Goal: Task Accomplishment & Management: Complete application form

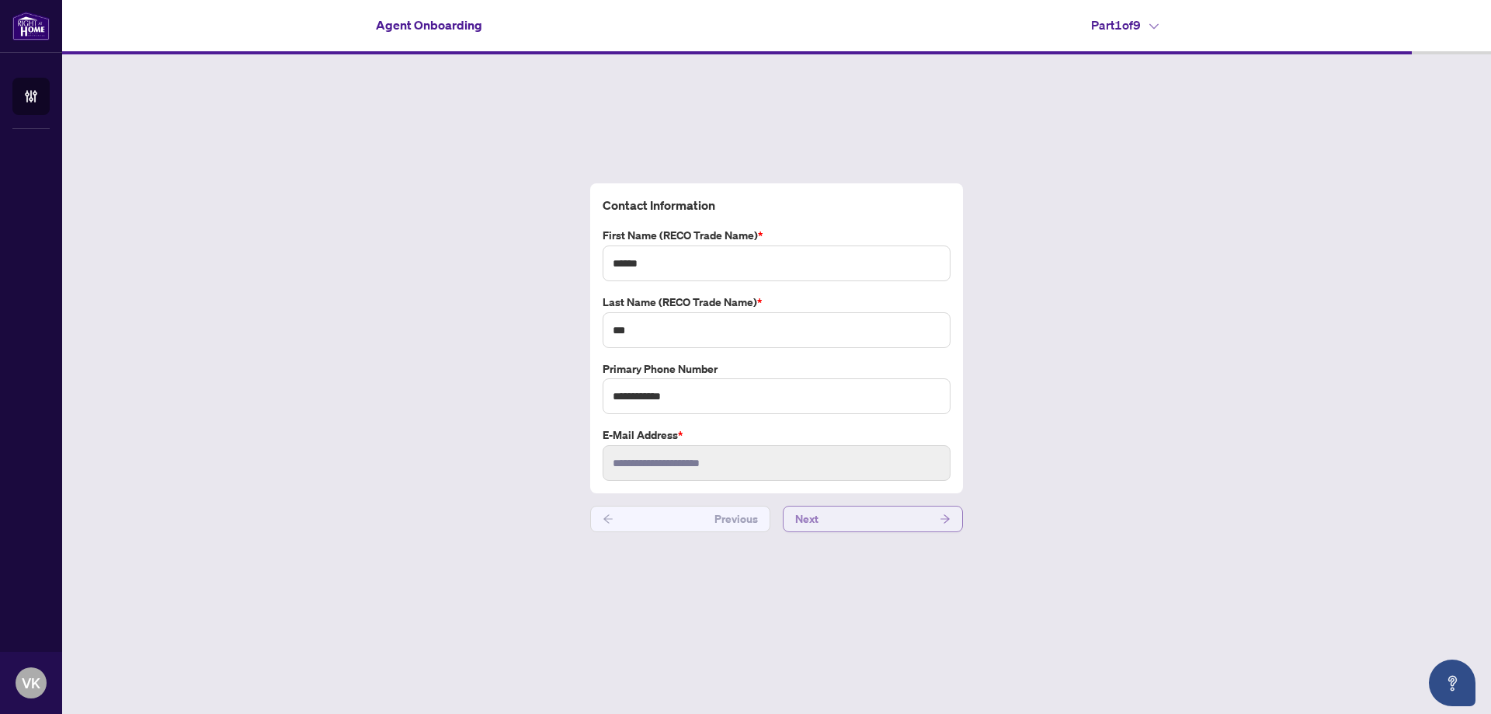
click at [882, 516] on button "Next" at bounding box center [873, 519] width 180 height 26
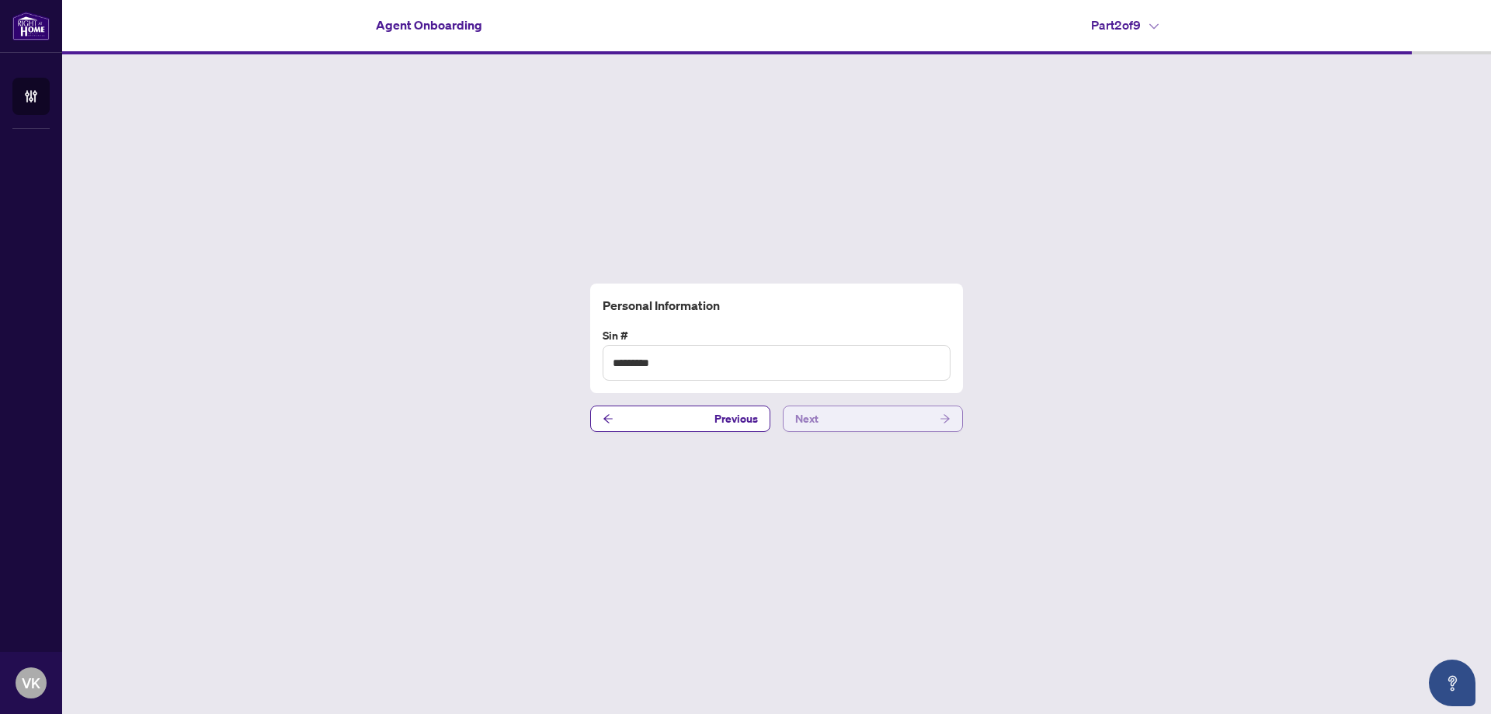
click at [906, 419] on button "Next" at bounding box center [873, 418] width 180 height 26
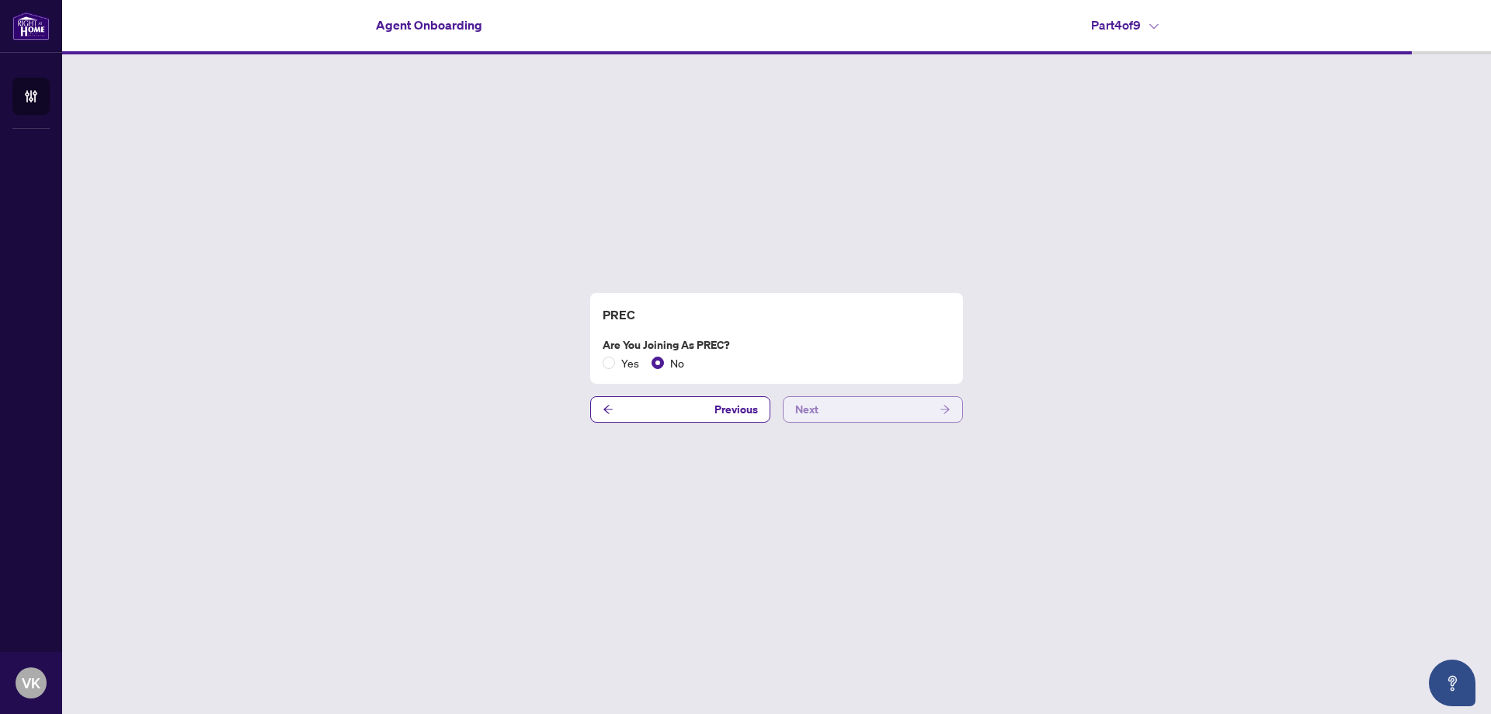
click at [906, 419] on button "Next" at bounding box center [873, 409] width 180 height 26
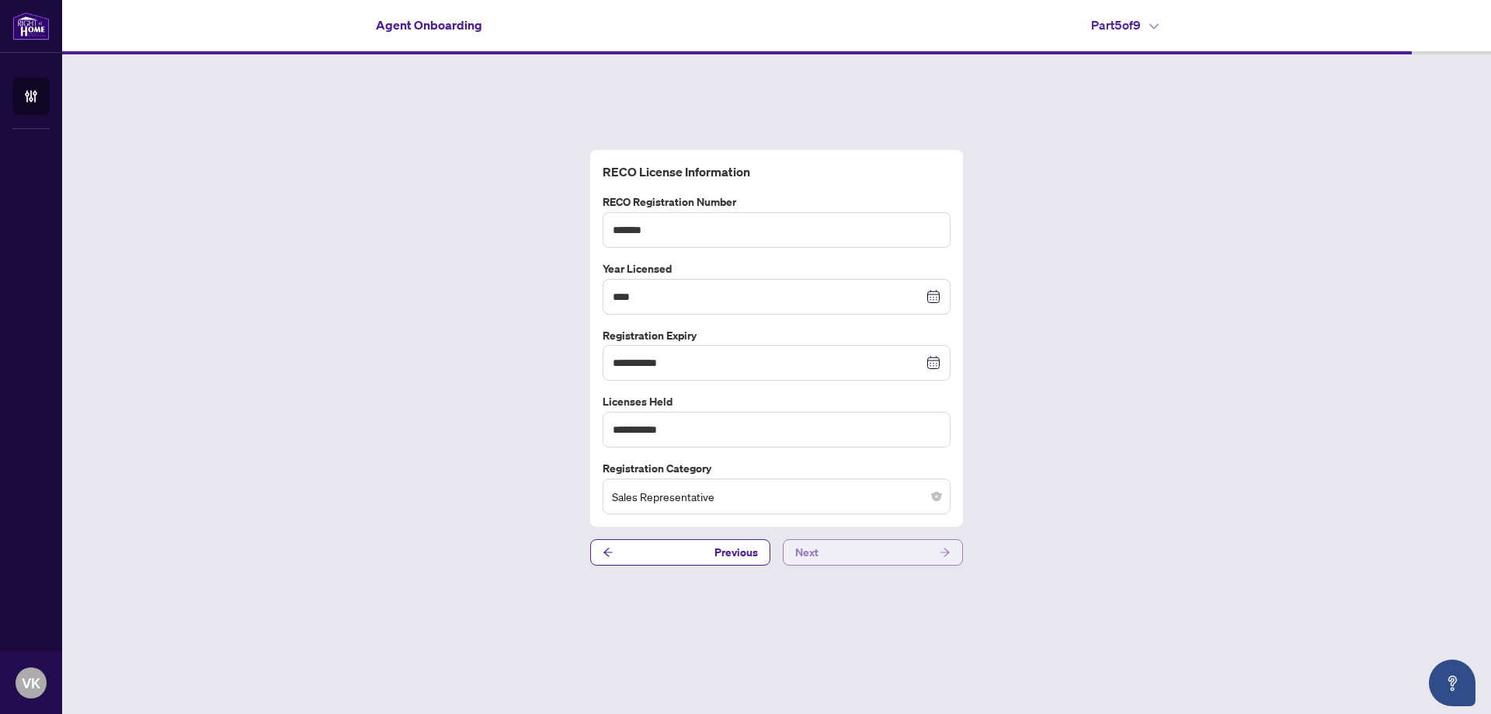
click at [936, 564] on button "Next" at bounding box center [873, 552] width 180 height 26
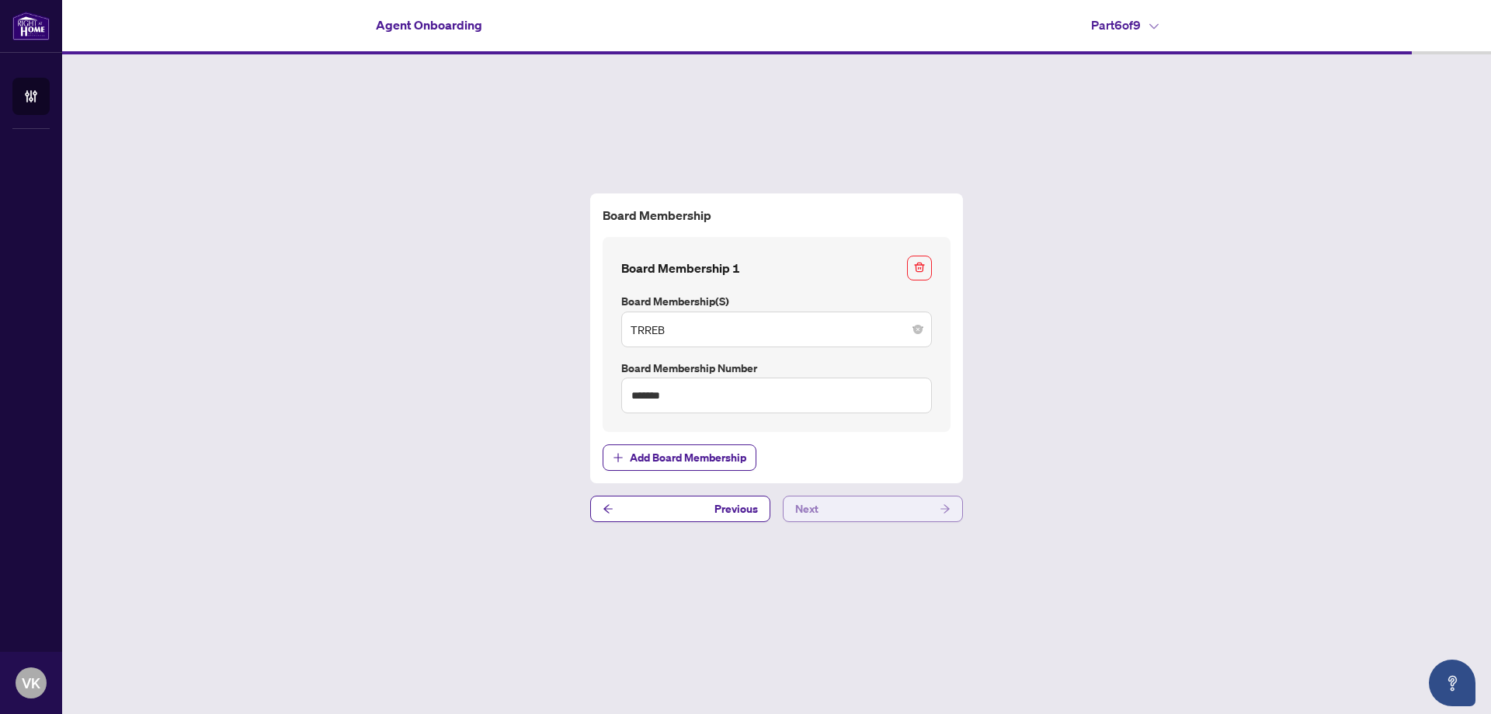
click at [907, 513] on button "Next" at bounding box center [873, 508] width 180 height 26
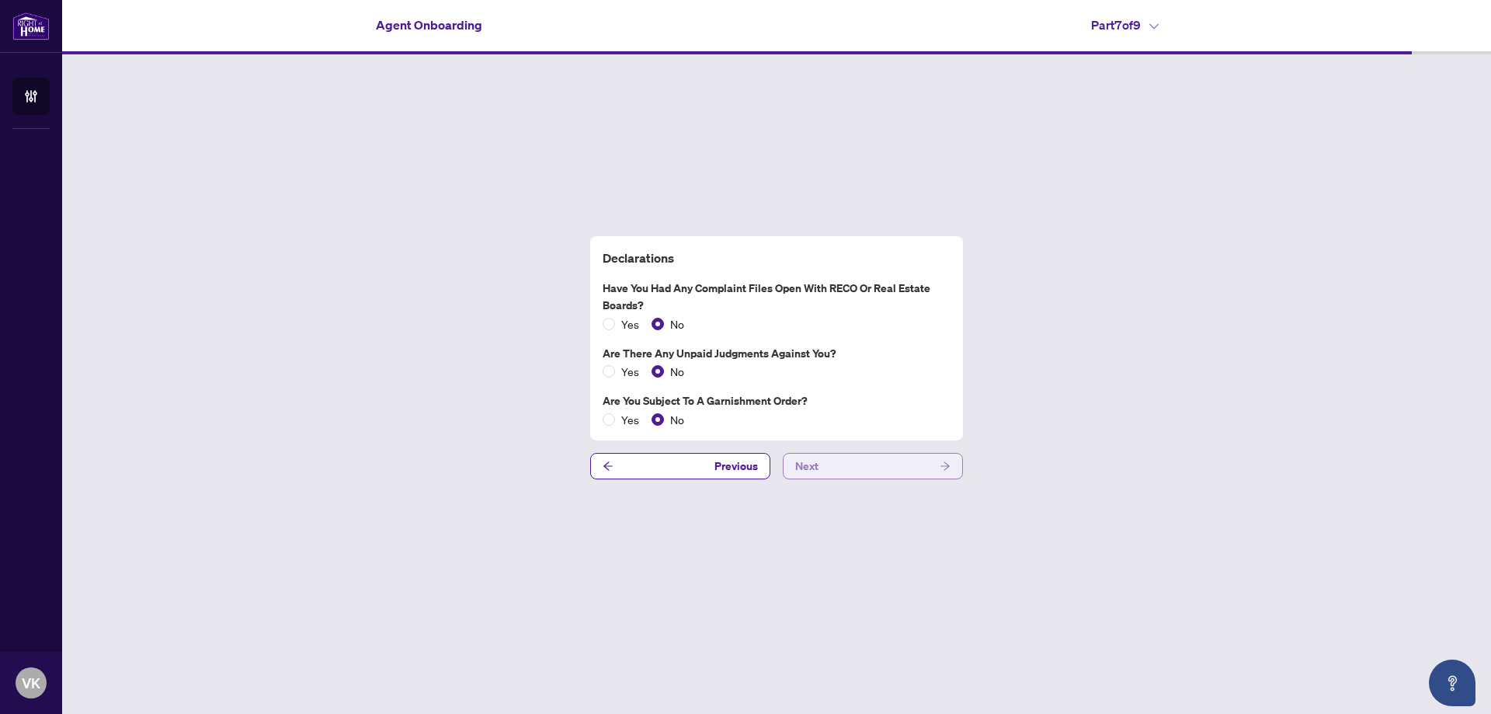
click at [894, 462] on button "Next" at bounding box center [873, 466] width 180 height 26
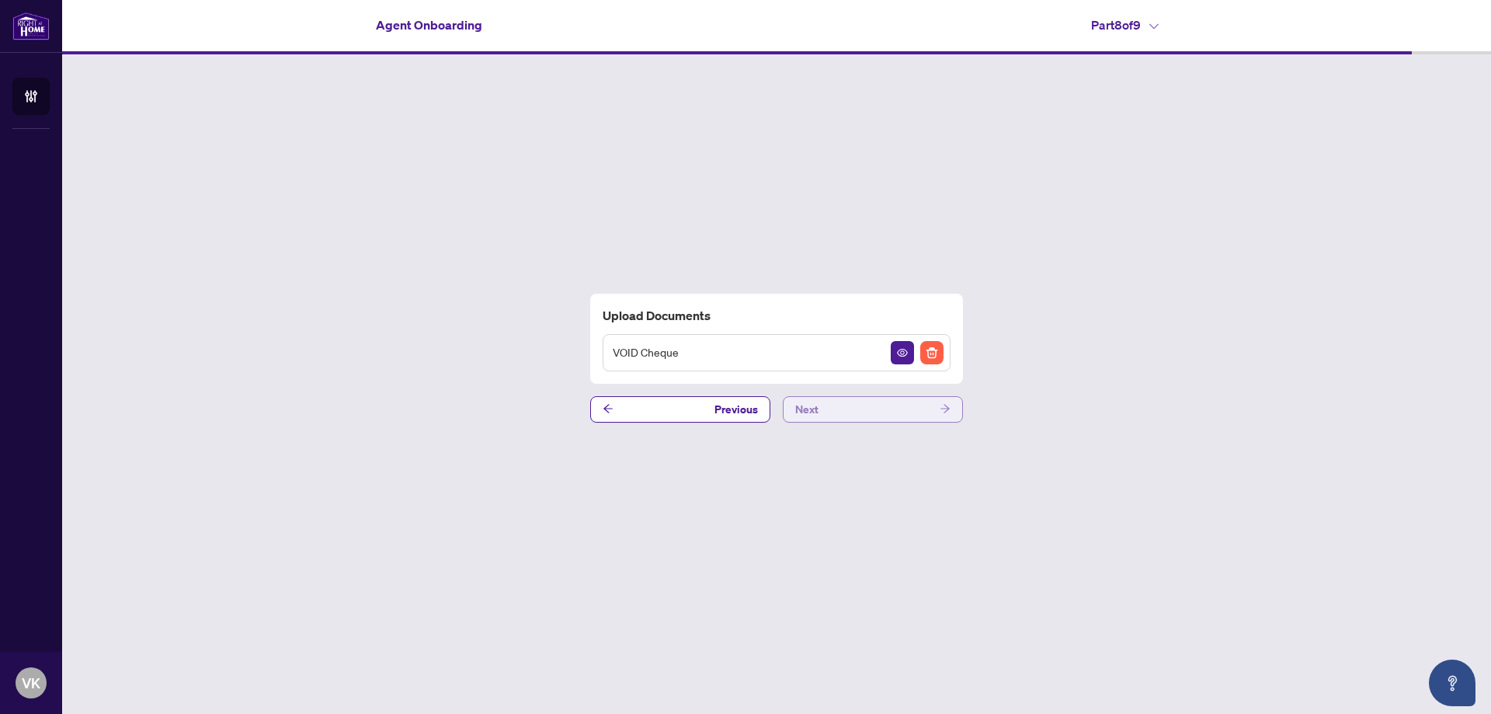
click at [890, 410] on button "Next" at bounding box center [873, 409] width 180 height 26
click at [890, 410] on button "Complete" at bounding box center [873, 409] width 180 height 26
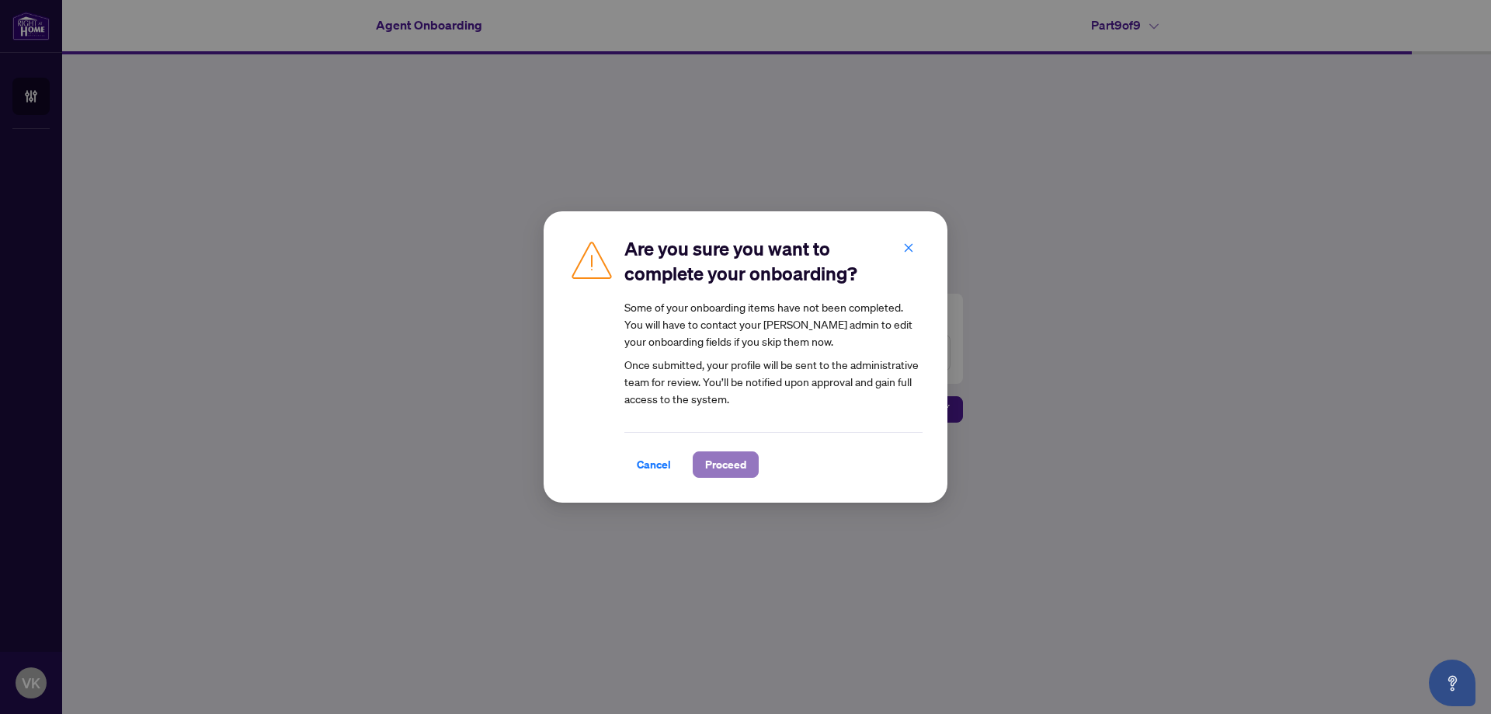
click at [718, 458] on span "Proceed" at bounding box center [725, 464] width 41 height 25
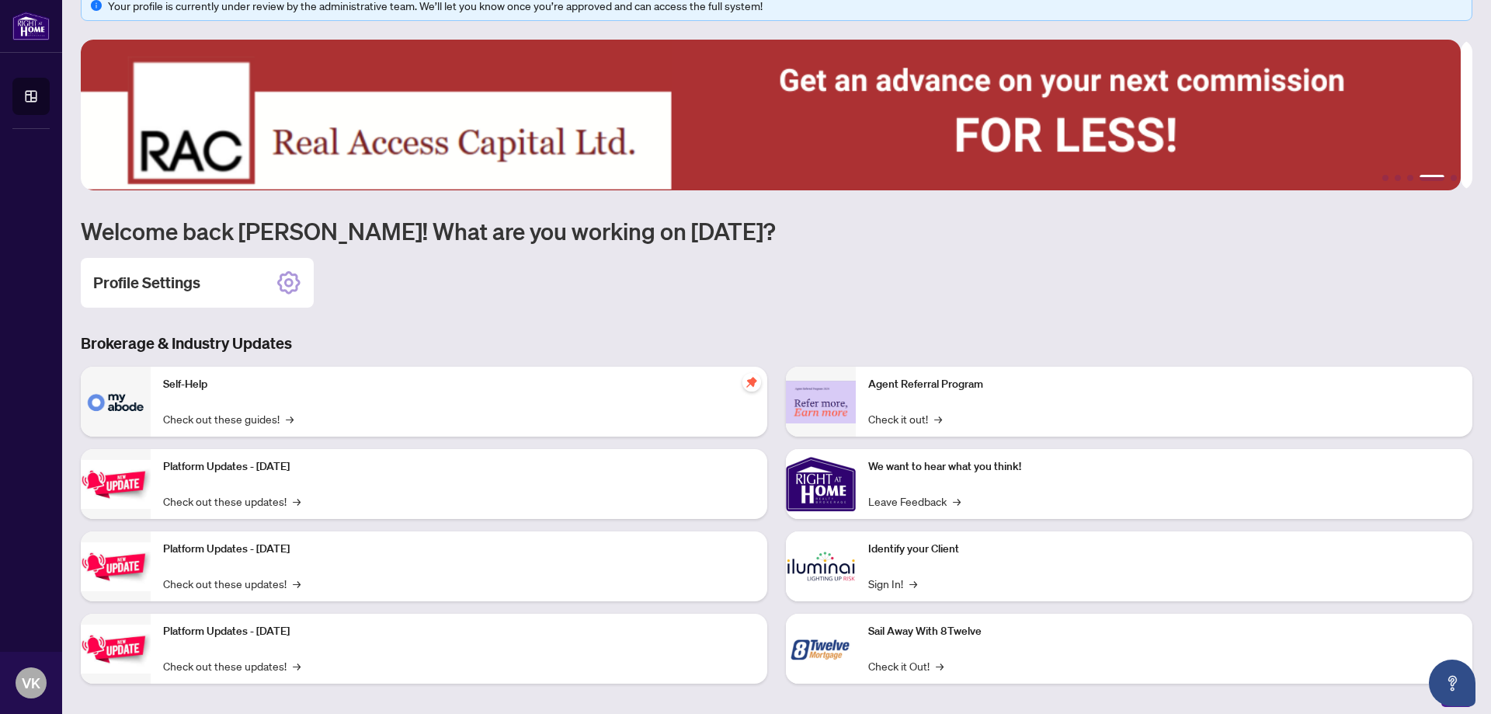
scroll to position [40, 0]
